Goal: Task Accomplishment & Management: Manage account settings

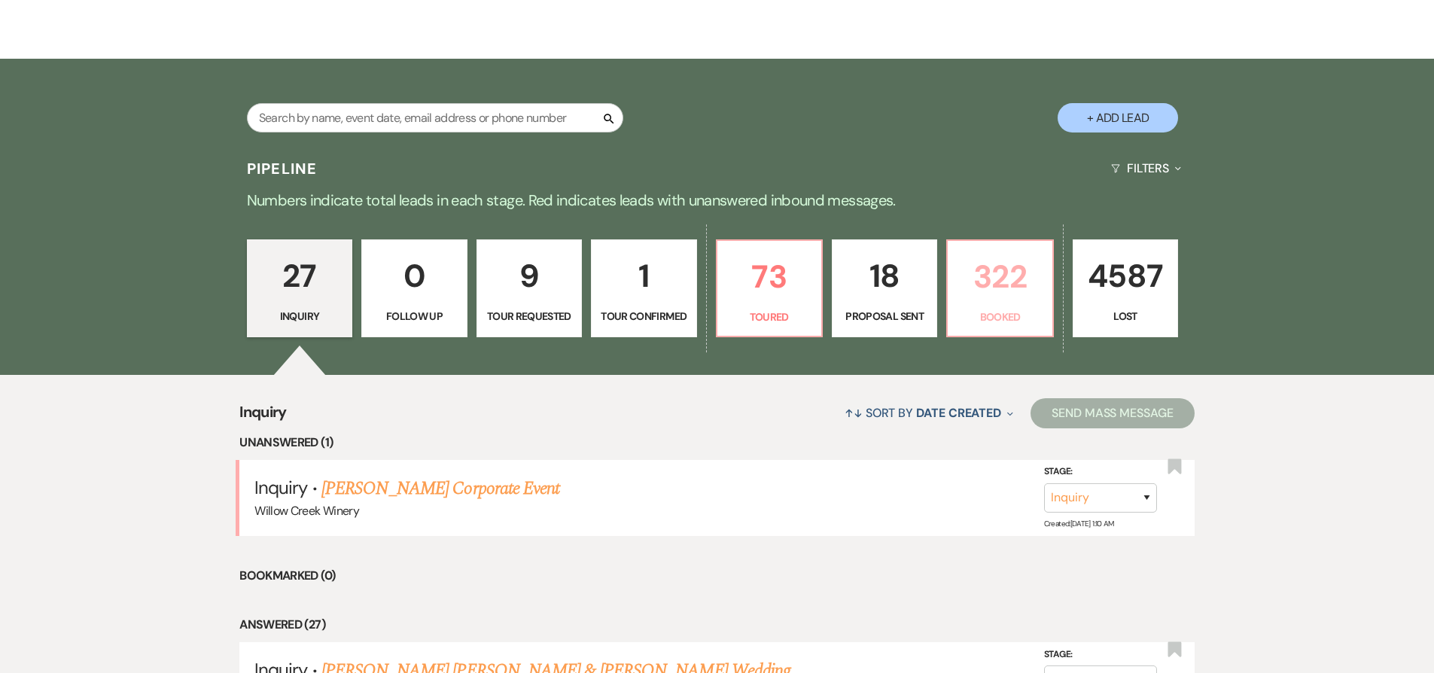
click at [999, 321] on p "Booked" at bounding box center [1000, 317] width 86 height 17
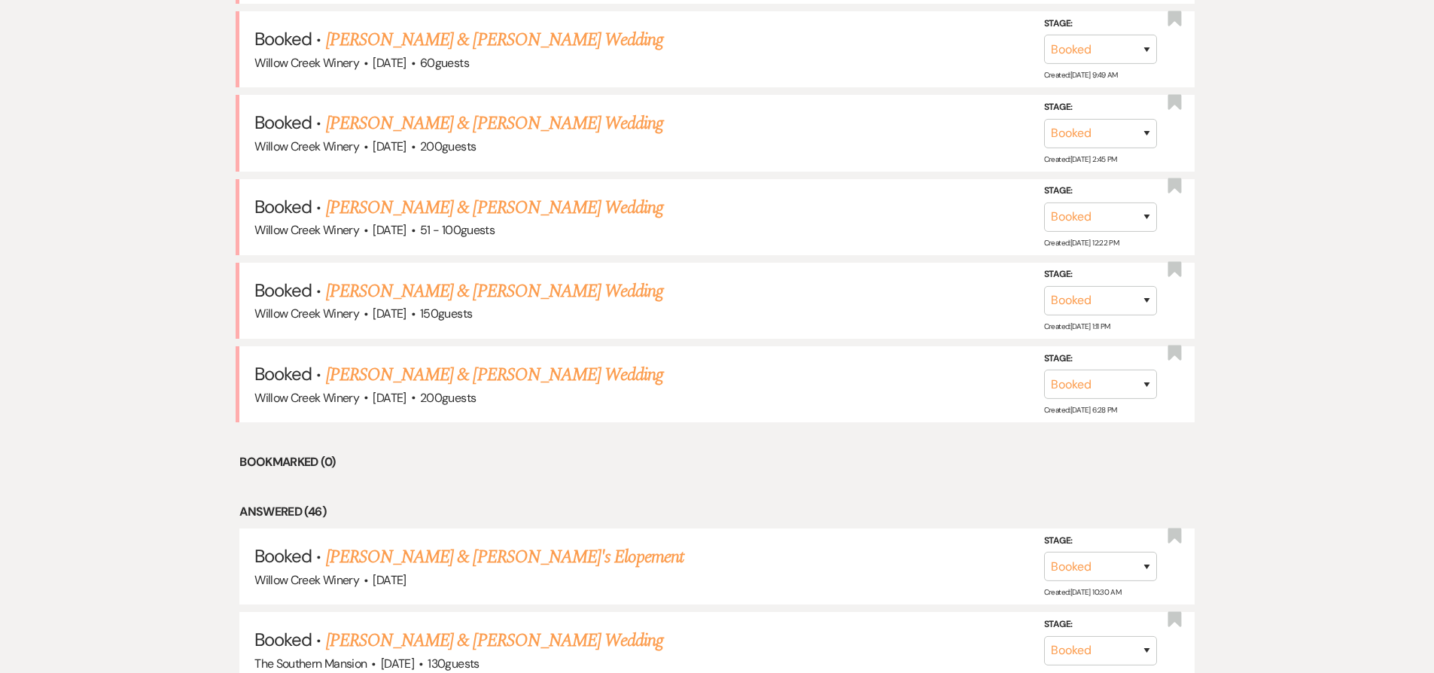
scroll to position [1380, 0]
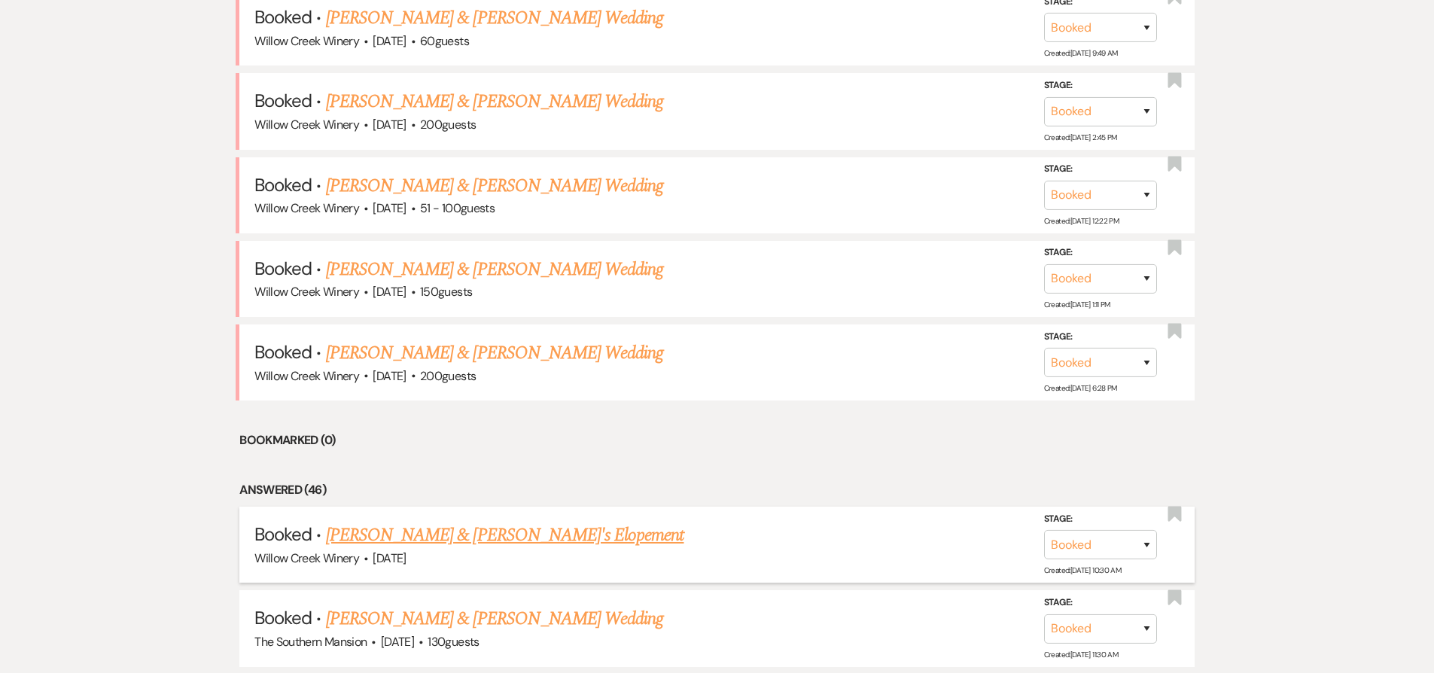
click at [470, 522] on link "[PERSON_NAME] & [PERSON_NAME]'s Elopement" at bounding box center [505, 535] width 358 height 27
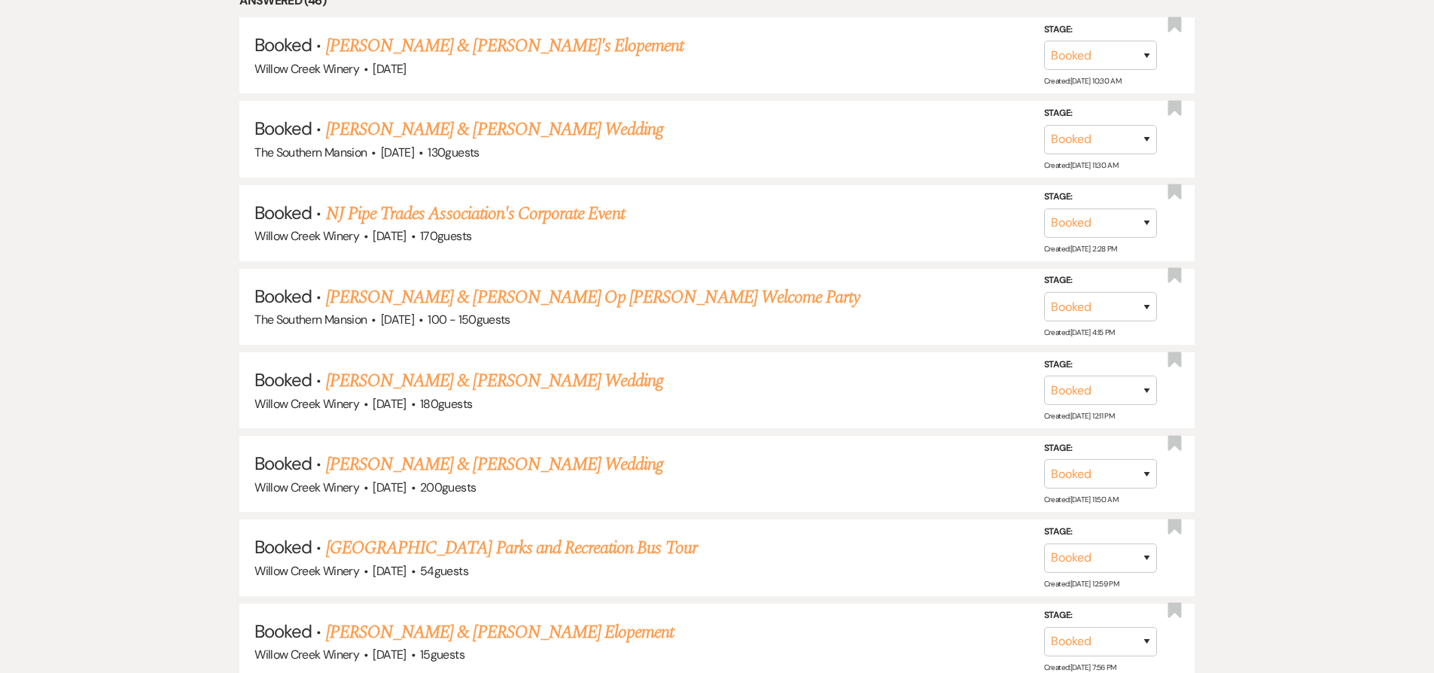
scroll to position [1869, 0]
click at [452, 375] on link "[PERSON_NAME] & [PERSON_NAME] Wedding" at bounding box center [494, 380] width 337 height 27
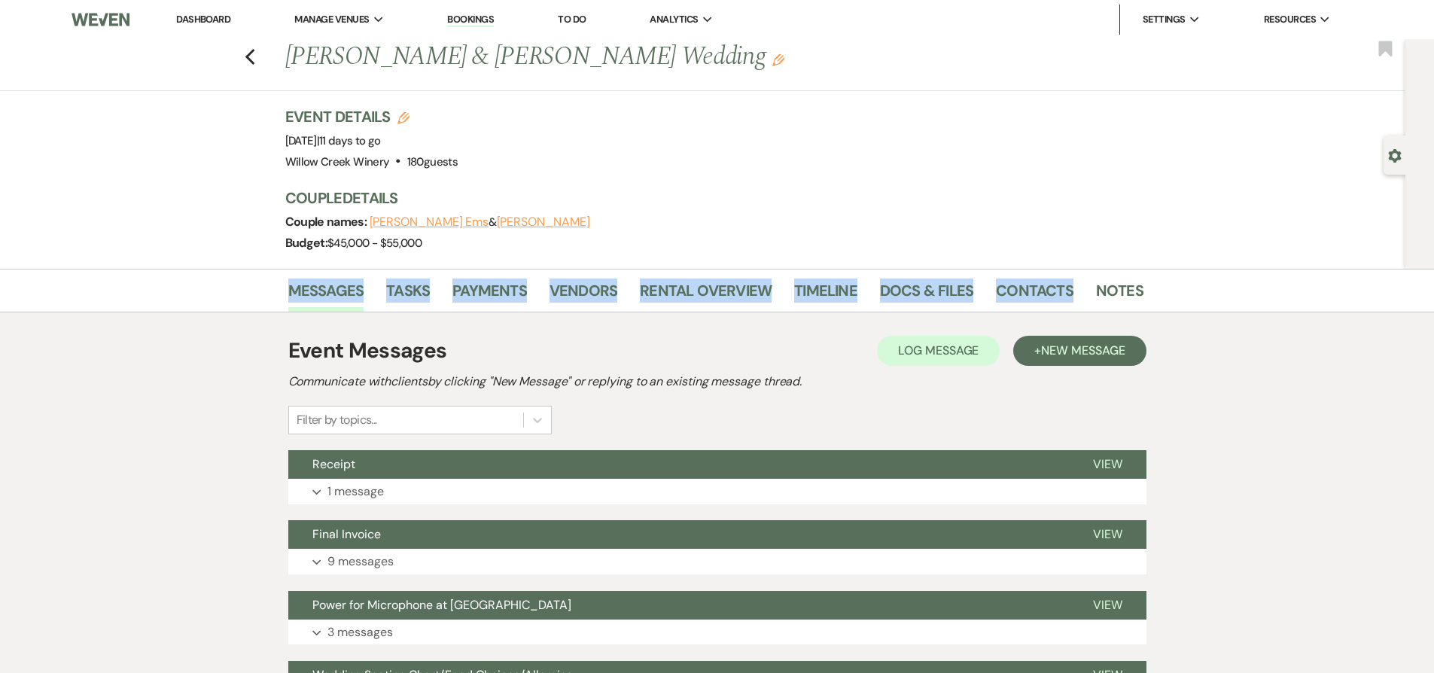
click at [1104, 275] on div "Messages Tasks Payments Vendors Rental Overview Timeline Docs & Files Contacts …" at bounding box center [717, 291] width 1434 height 44
click at [1105, 282] on link "Notes" at bounding box center [1119, 294] width 47 height 33
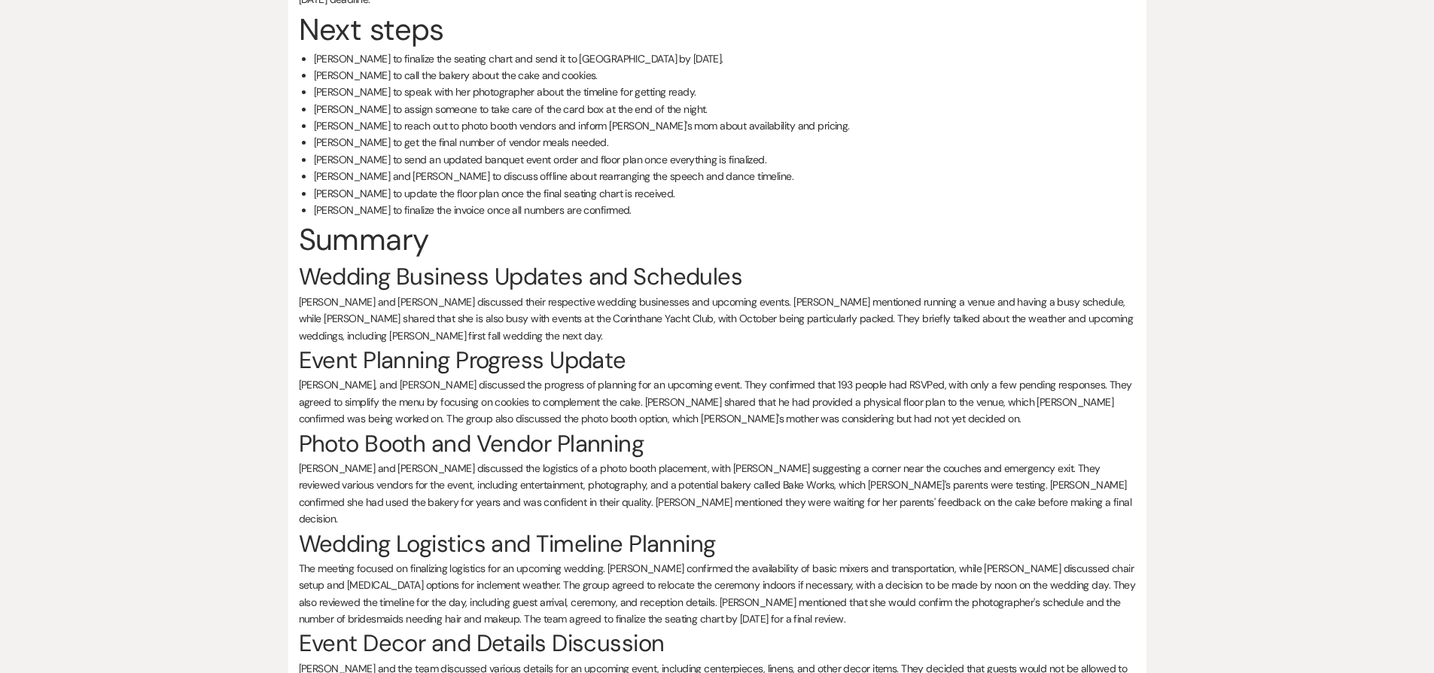
scroll to position [564, 0]
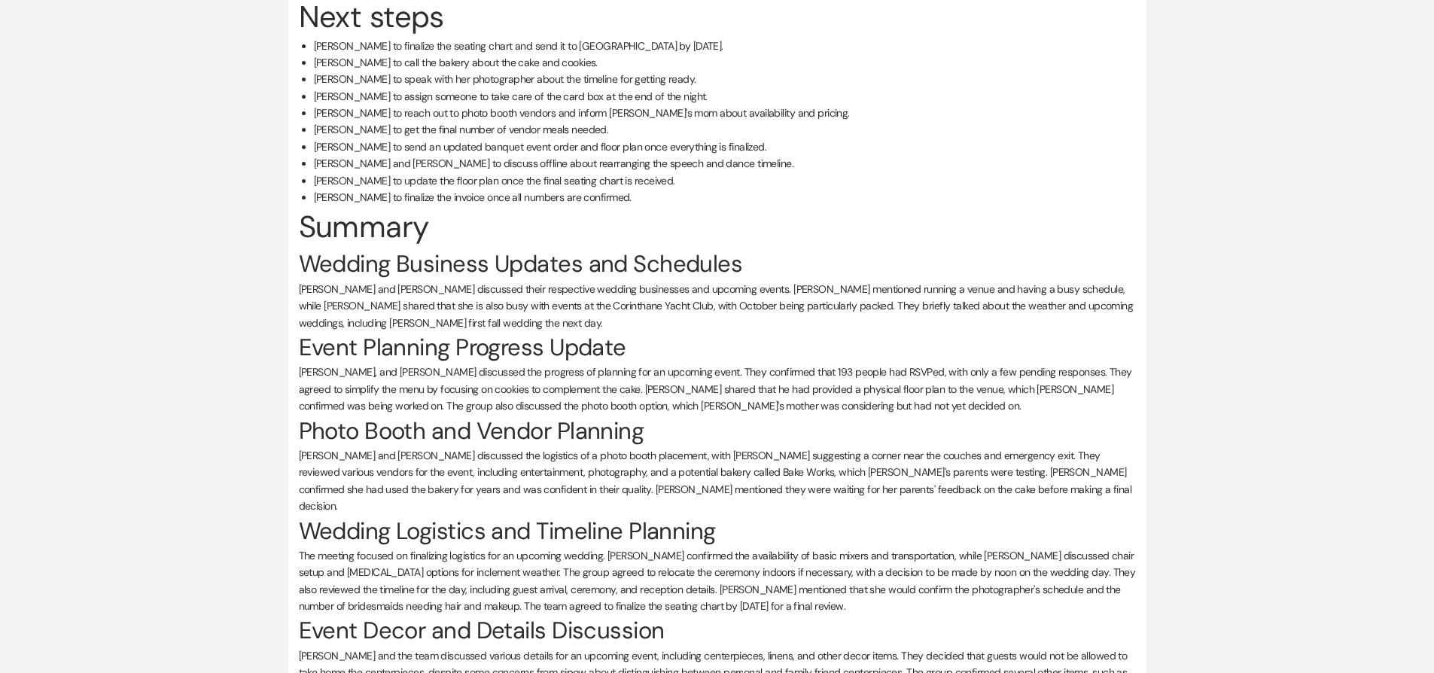
click at [578, 365] on span "[PERSON_NAME], and [PERSON_NAME] discussed the progress of planning for an upco…" at bounding box center [715, 388] width 833 height 47
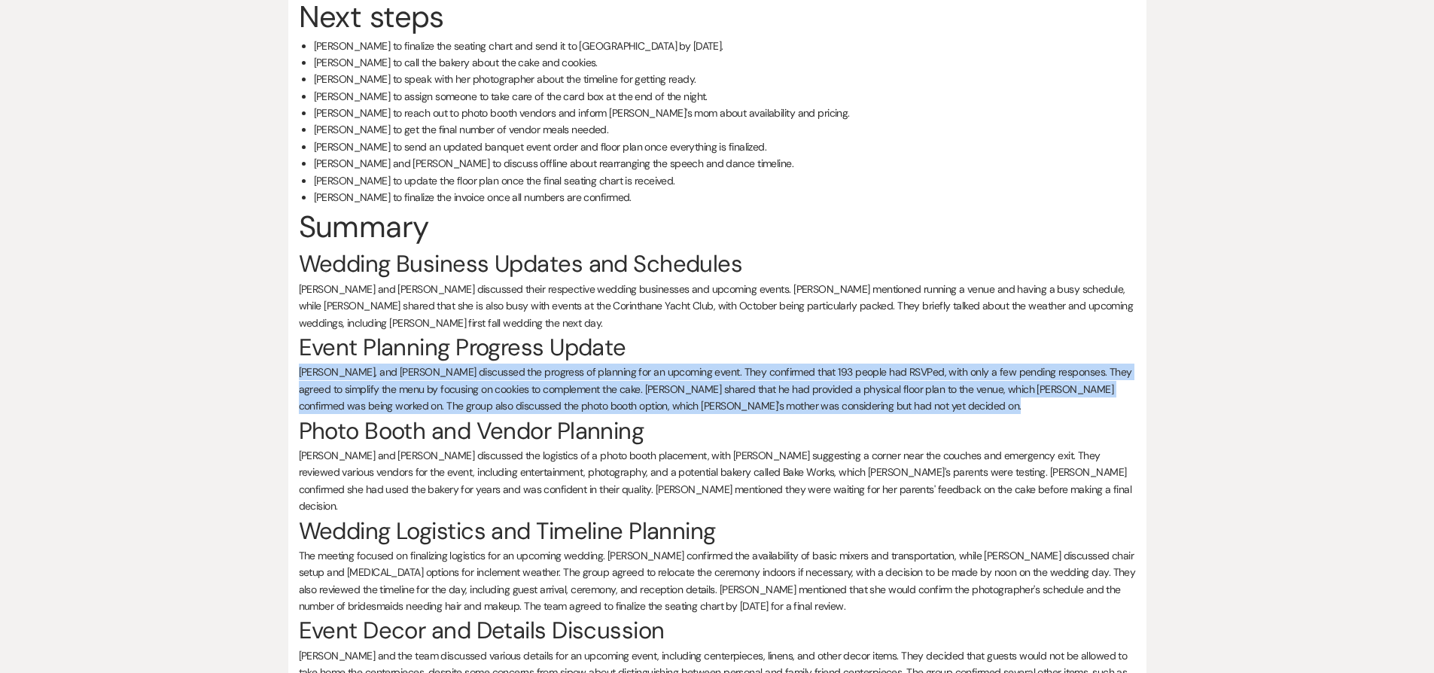
click at [578, 365] on span "[PERSON_NAME], and [PERSON_NAME] discussed the progress of planning for an upco…" at bounding box center [715, 388] width 833 height 47
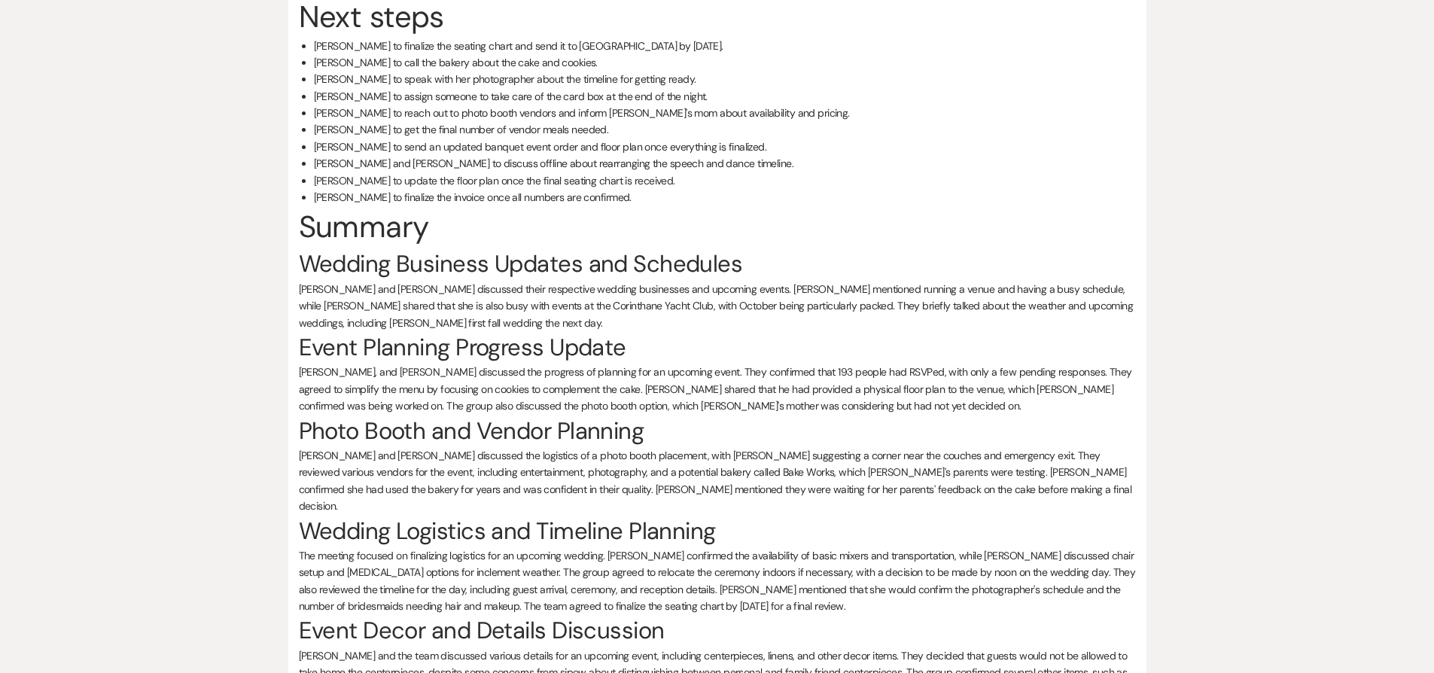
click at [687, 564] on p "The meeting focused on finalizing logistics for an upcoming wedding. [PERSON_NA…" at bounding box center [717, 581] width 837 height 68
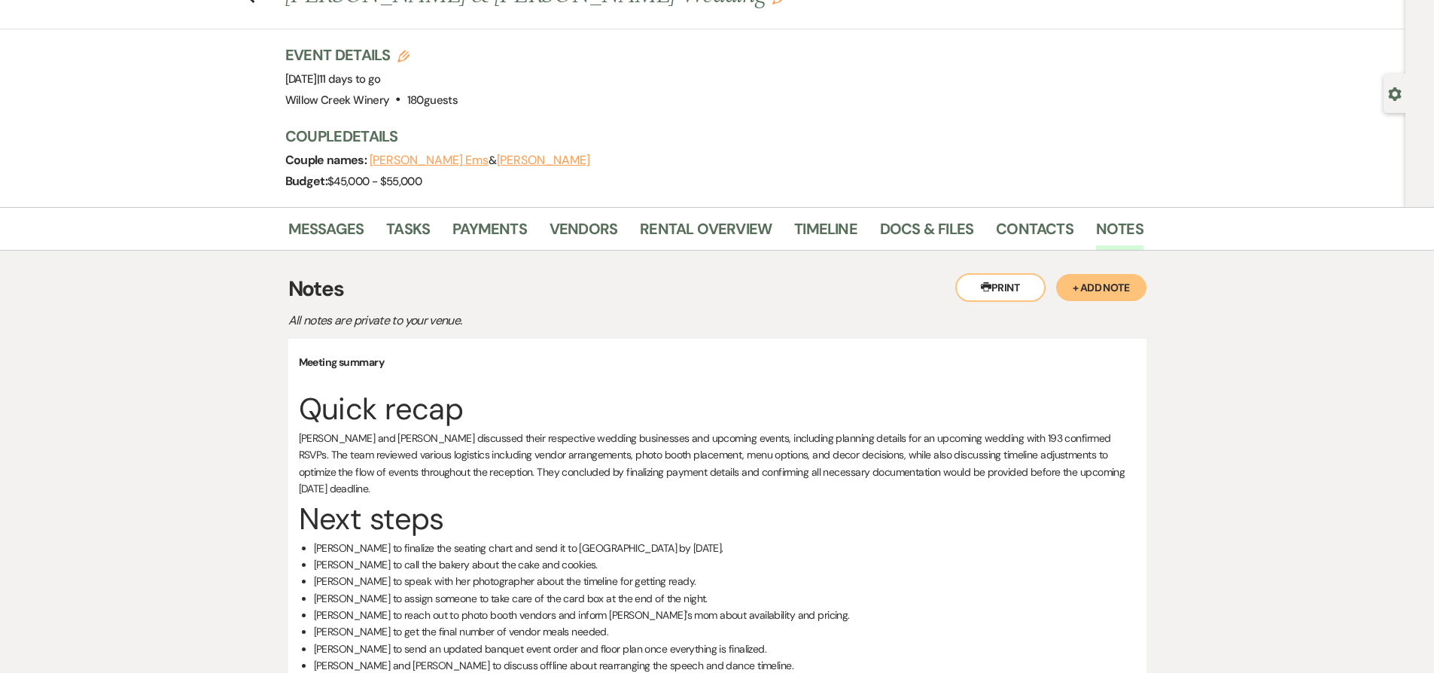
scroll to position [0, 0]
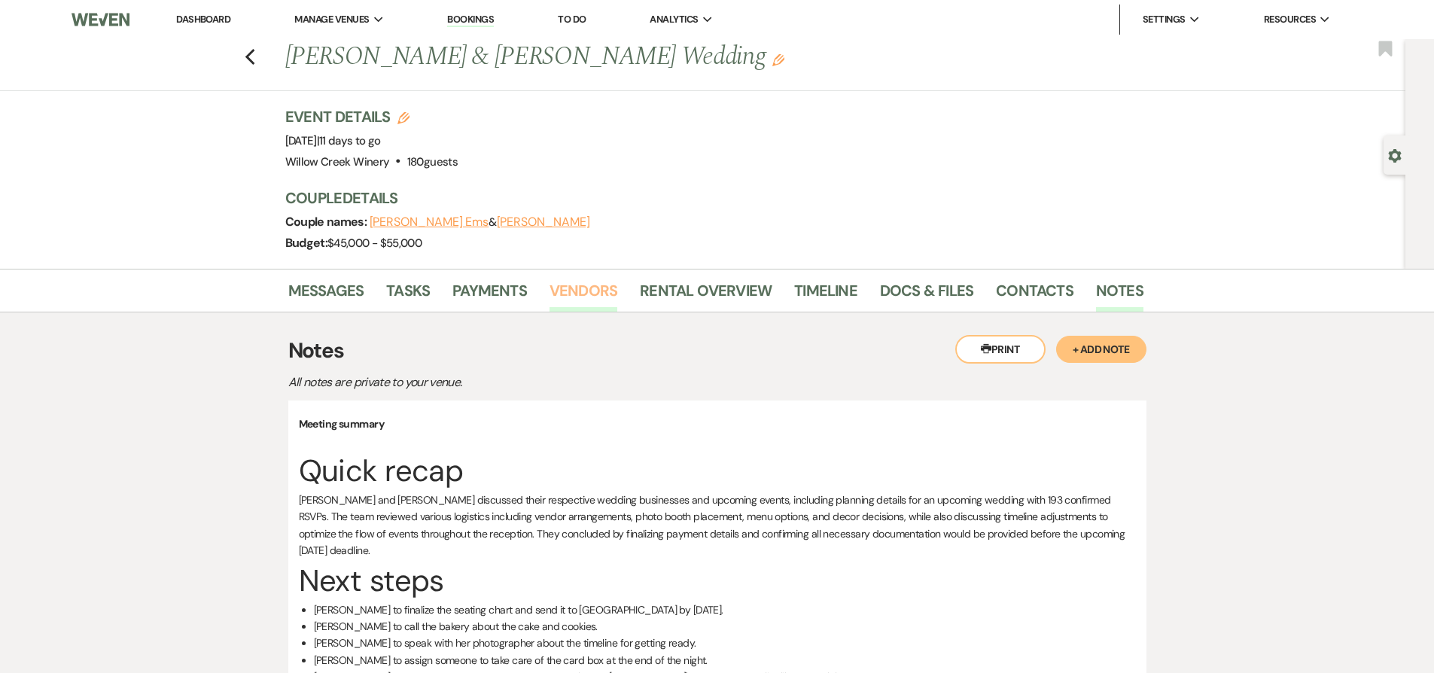
click at [555, 292] on link "Vendors" at bounding box center [583, 294] width 68 height 33
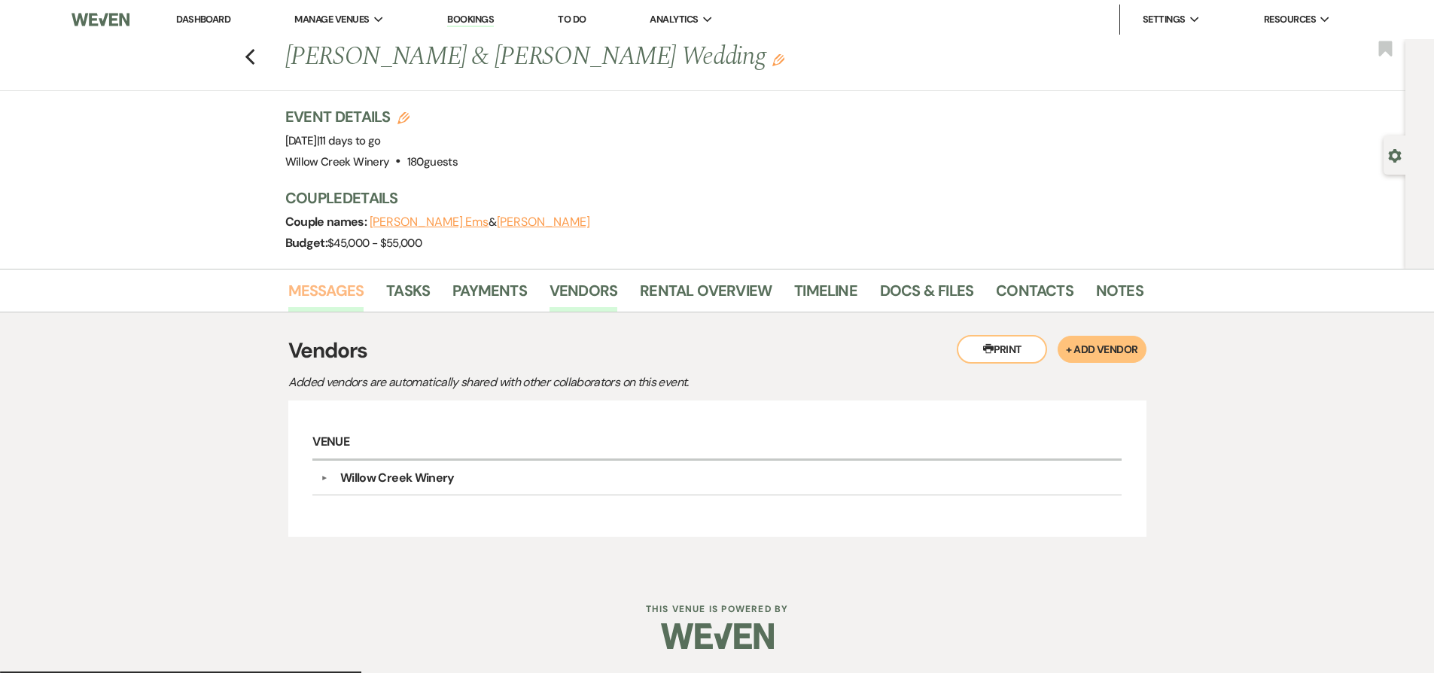
click at [349, 297] on link "Messages" at bounding box center [326, 294] width 76 height 33
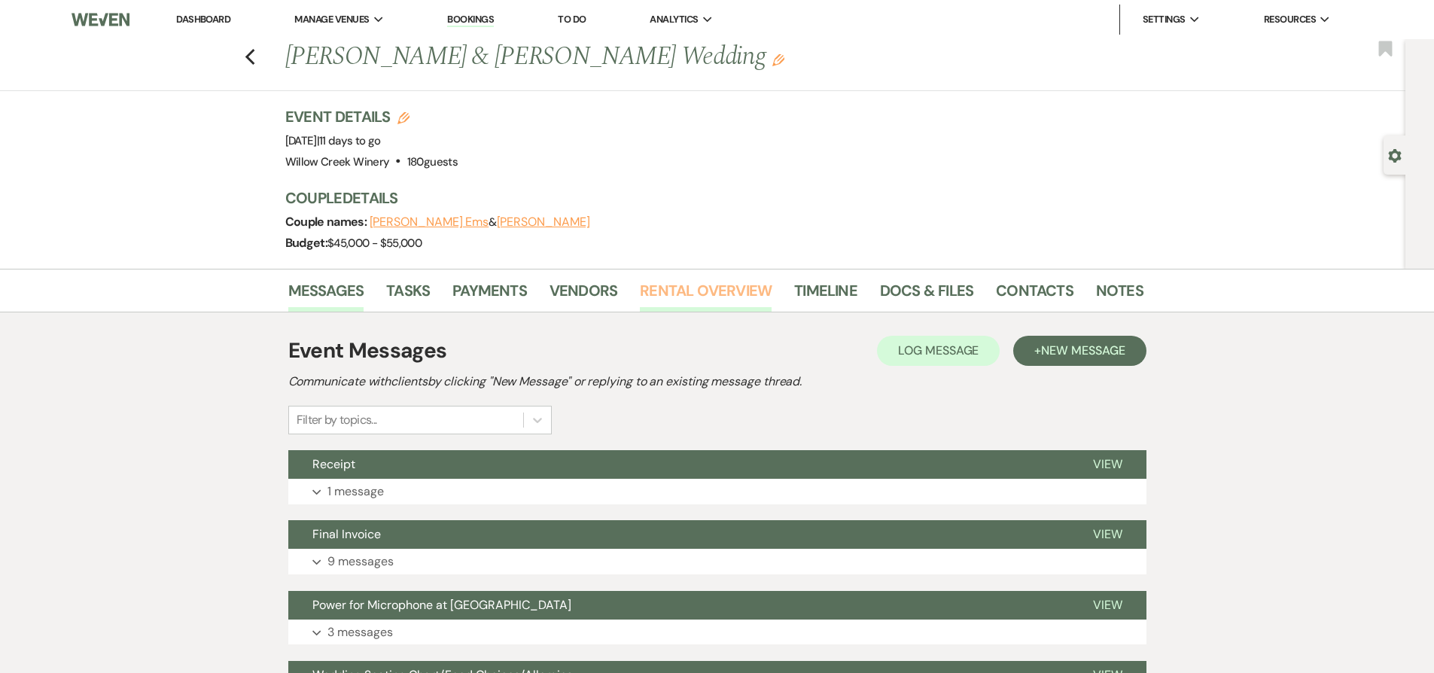
click at [654, 284] on link "Rental Overview" at bounding box center [706, 294] width 132 height 33
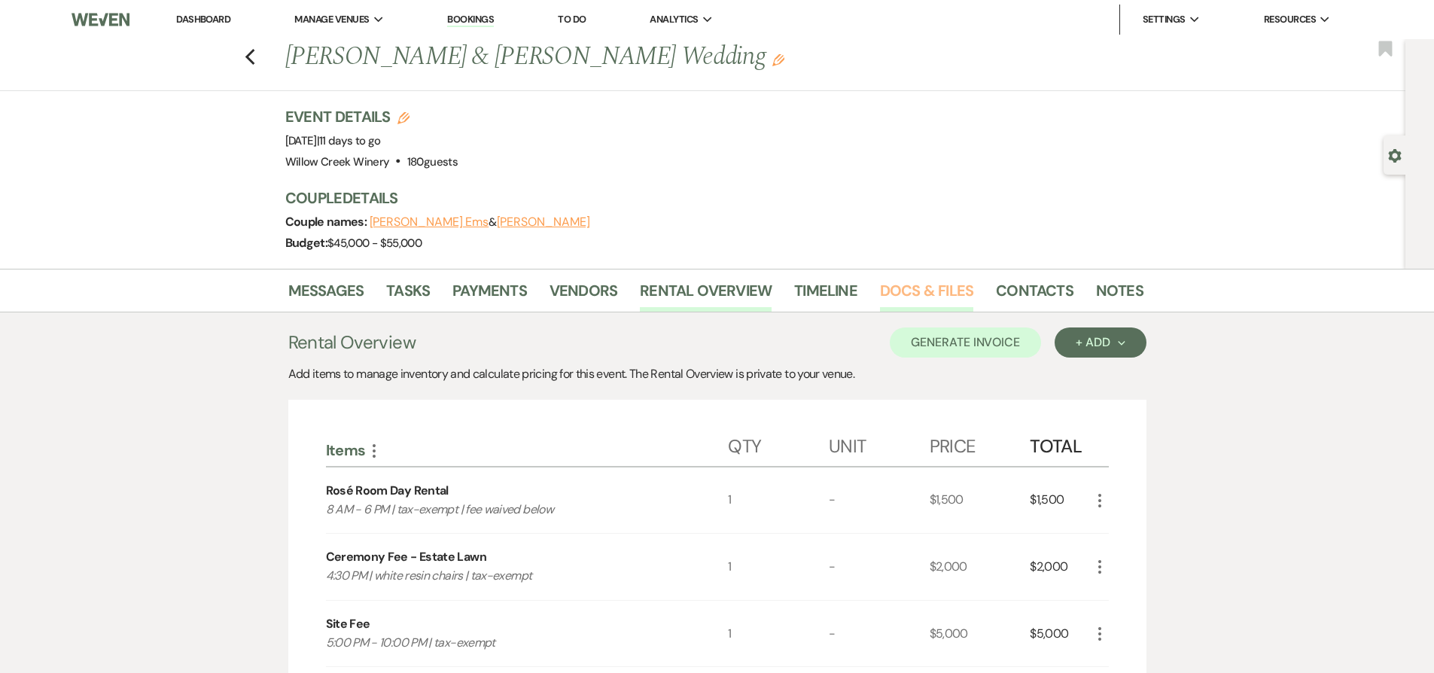
click at [927, 292] on link "Docs & Files" at bounding box center [926, 294] width 93 height 33
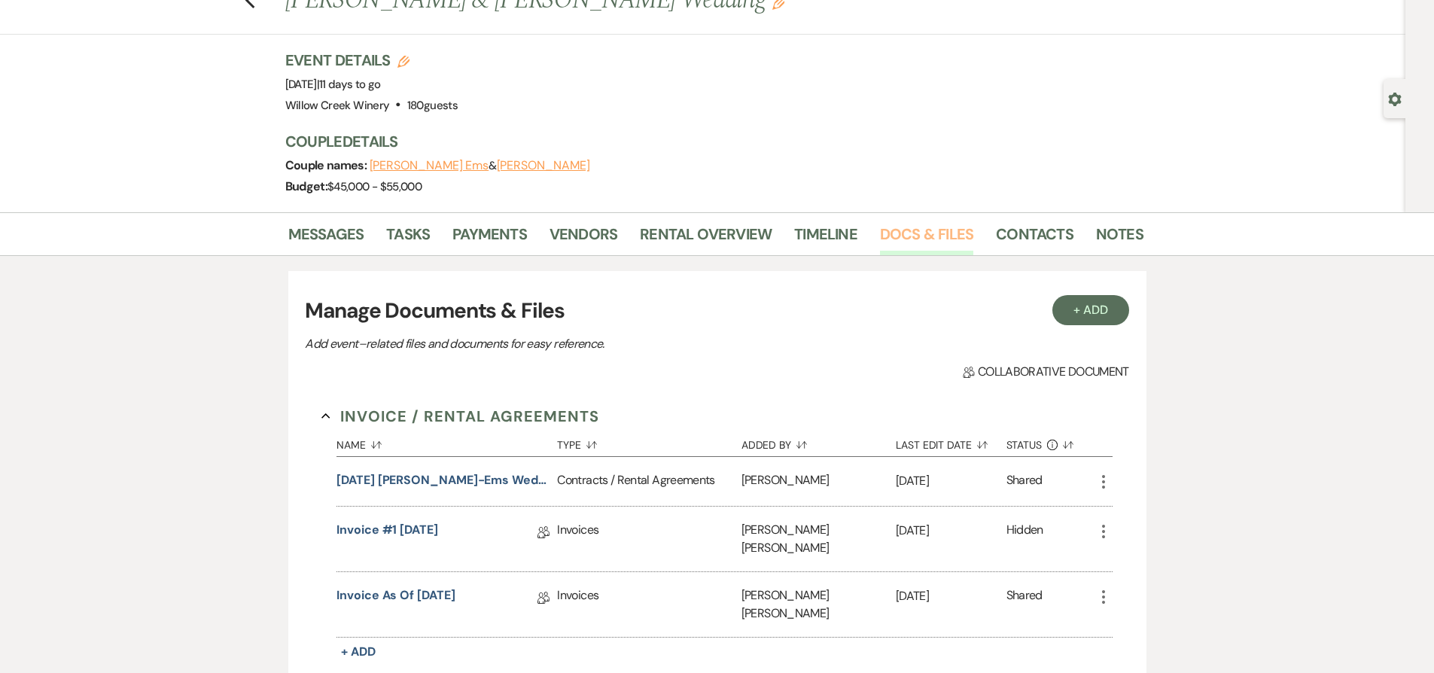
scroll to position [102, 0]
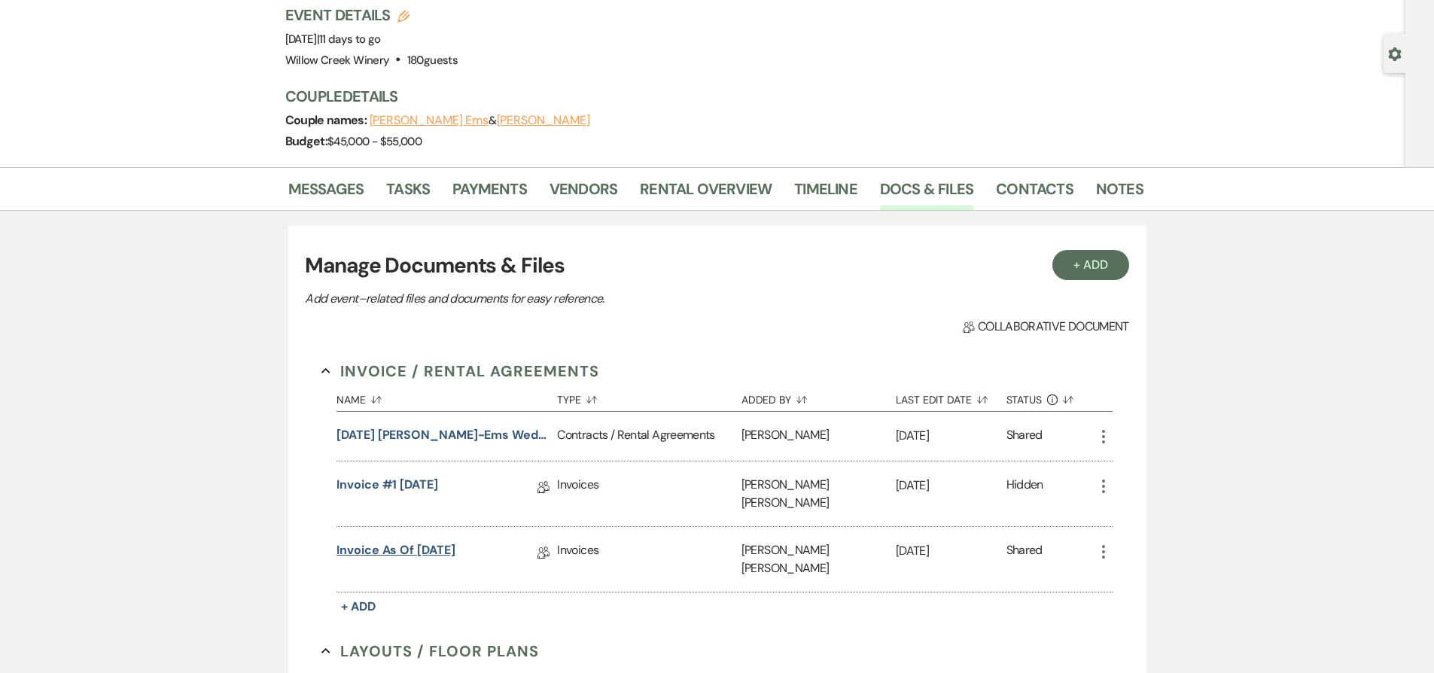
click at [424, 541] on link "Invoice as of [DATE]" at bounding box center [395, 552] width 118 height 23
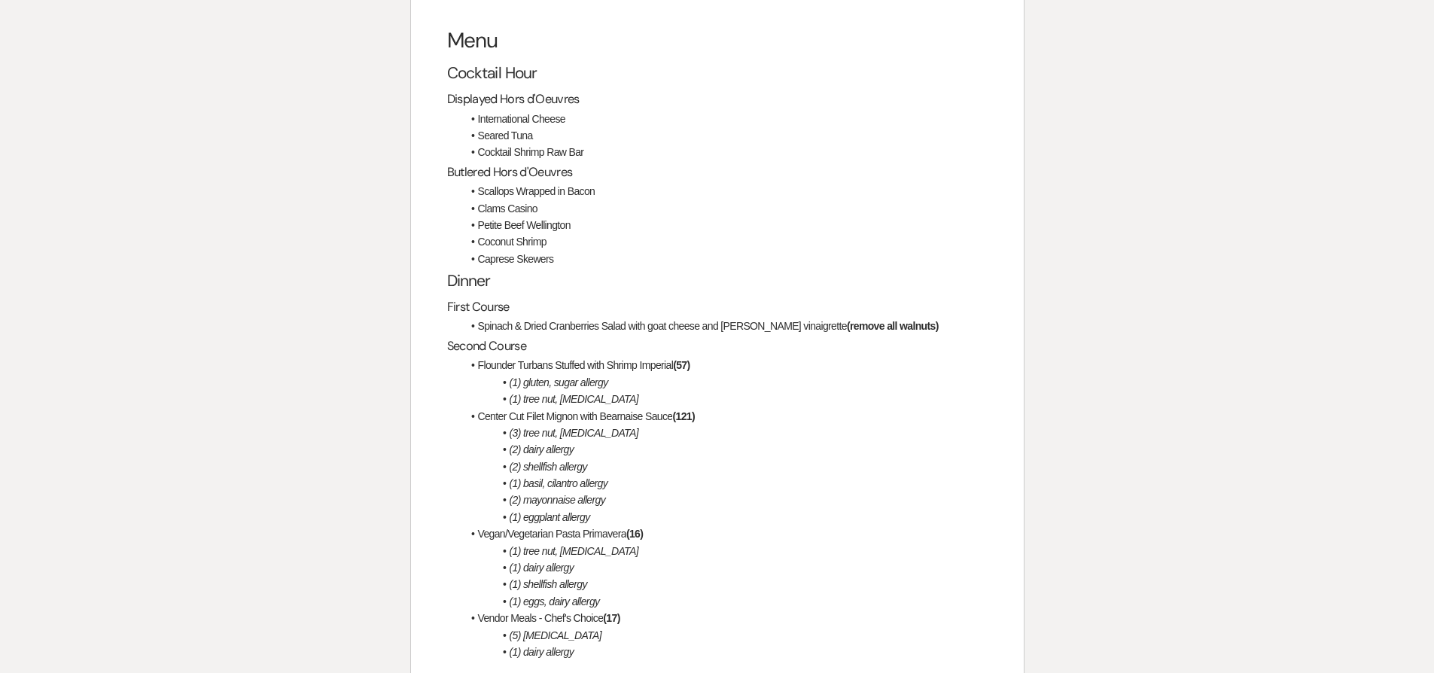
scroll to position [2698, 0]
